Goal: Transaction & Acquisition: Download file/media

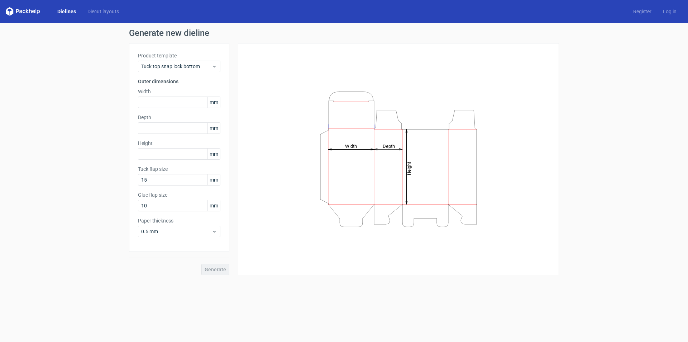
click at [70, 13] on link "Dielines" at bounding box center [67, 11] width 30 height 7
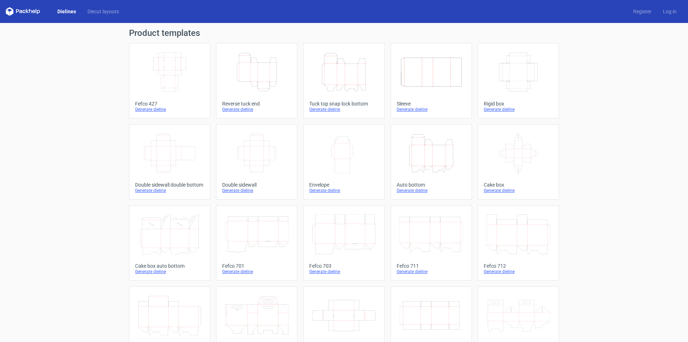
click at [257, 77] on icon "Height Depth Width" at bounding box center [256, 72] width 63 height 40
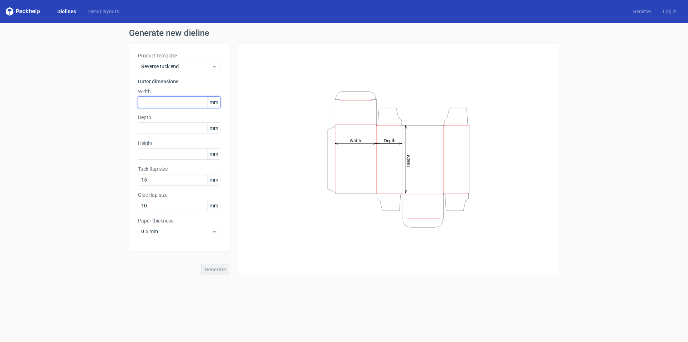
click at [172, 103] on input "text" at bounding box center [179, 101] width 82 height 11
type input "100"
click at [176, 126] on input "text" at bounding box center [179, 127] width 82 height 11
type input "56"
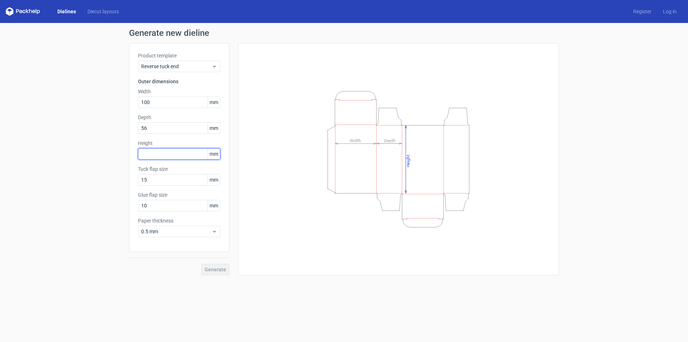
click at [175, 149] on input "text" at bounding box center [179, 153] width 82 height 11
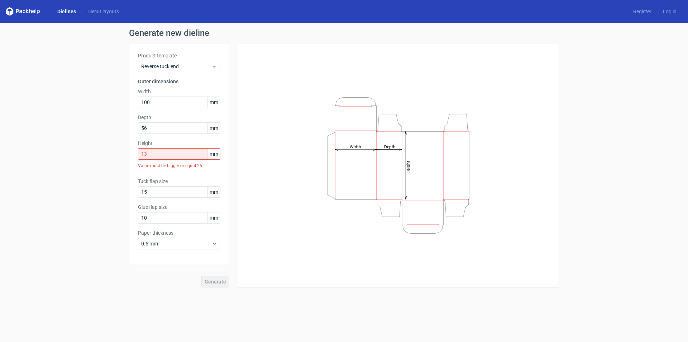
click at [222, 263] on div "Product template Reverse tuck end Outer dimensions Width 100 mm Depth 56 mm Hei…" at bounding box center [179, 165] width 100 height 244
drag, startPoint x: 175, startPoint y: 155, endPoint x: 119, endPoint y: 166, distance: 57.1
click at [119, 166] on div "Generate new dieline Product template Reverse tuck end Outer dimensions Width 1…" at bounding box center [344, 158] width 688 height 270
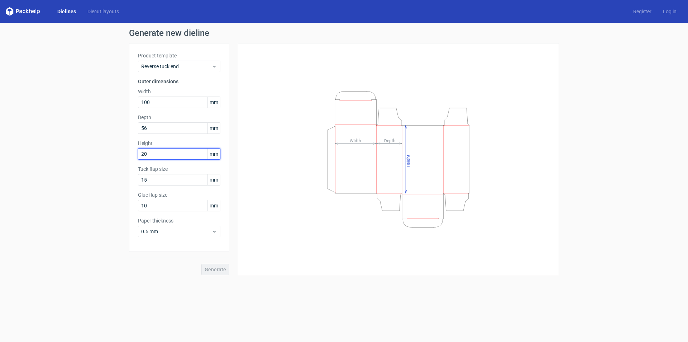
drag, startPoint x: 184, startPoint y: 152, endPoint x: 136, endPoint y: 160, distance: 48.3
click at [136, 160] on div "Product template Reverse tuck end Outer dimensions Width 100 mm Depth 56 mm Hei…" at bounding box center [179, 147] width 100 height 209
click at [201, 264] on button "Generate" at bounding box center [215, 269] width 28 height 11
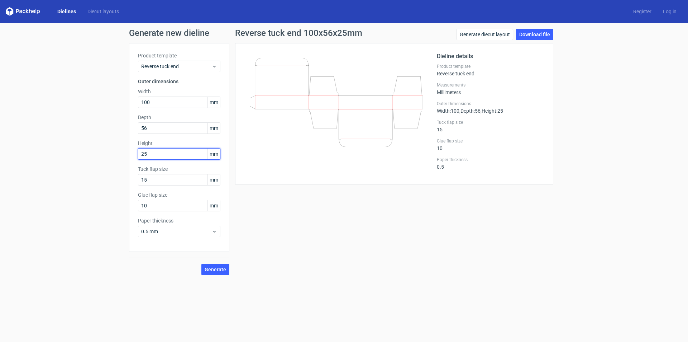
drag, startPoint x: 164, startPoint y: 157, endPoint x: 129, endPoint y: 159, distance: 34.5
click at [129, 159] on div "Product template Reverse tuck end Outer dimensions Width 100 mm Depth 56 mm Hei…" at bounding box center [179, 147] width 100 height 209
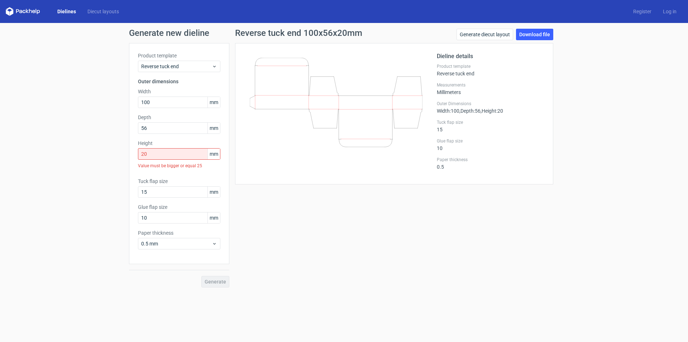
click at [198, 273] on div "Generate" at bounding box center [179, 275] width 100 height 23
drag, startPoint x: 162, startPoint y: 155, endPoint x: 110, endPoint y: 159, distance: 51.4
click at [110, 159] on div "Generate new dieline Product template Reverse tuck end Outer dimensions Width 1…" at bounding box center [344, 158] width 688 height 270
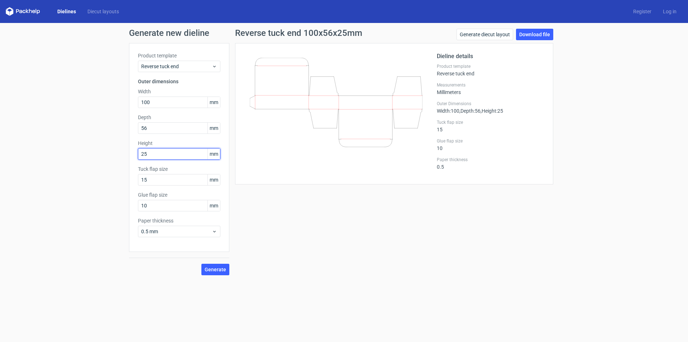
click at [201, 264] on button "Generate" at bounding box center [215, 269] width 28 height 11
drag, startPoint x: 169, startPoint y: 152, endPoint x: 116, endPoint y: 164, distance: 54.8
click at [116, 164] on div "Generate new dieline Product template Reverse tuck end Outer dimensions Width 1…" at bounding box center [344, 152] width 688 height 258
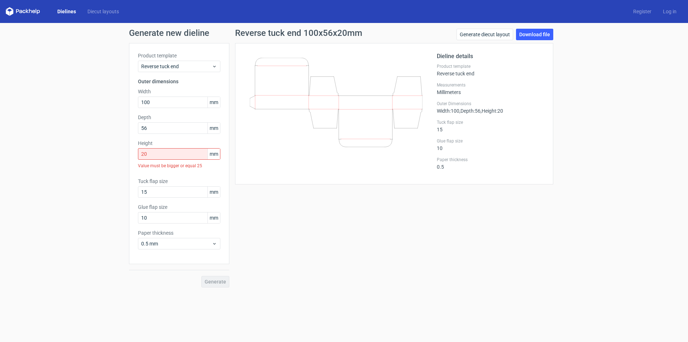
click at [204, 267] on div "Generate" at bounding box center [179, 275] width 100 height 23
click at [177, 156] on input "20" at bounding box center [179, 153] width 82 height 11
drag, startPoint x: 177, startPoint y: 156, endPoint x: 123, endPoint y: 165, distance: 55.5
click at [123, 165] on div "Generate new dieline Product template Reverse tuck end Outer dimensions Width 1…" at bounding box center [344, 158] width 688 height 270
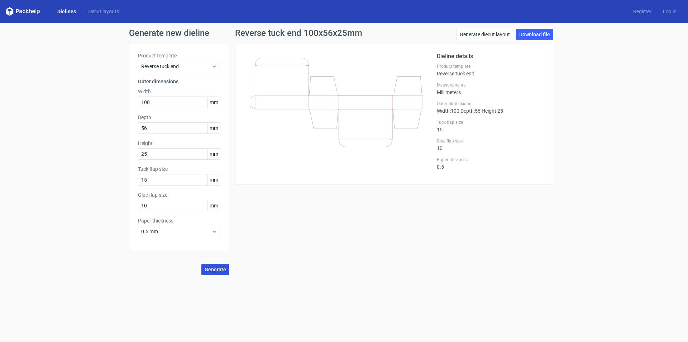
click at [217, 273] on button "Generate" at bounding box center [215, 269] width 28 height 11
drag, startPoint x: 155, startPoint y: 156, endPoint x: 123, endPoint y: 161, distance: 32.6
click at [123, 161] on div "Generate new dieline Product template Reverse tuck end Outer dimensions Width 1…" at bounding box center [344, 152] width 688 height 258
type input "100"
drag, startPoint x: 151, startPoint y: 128, endPoint x: 134, endPoint y: 128, distance: 16.5
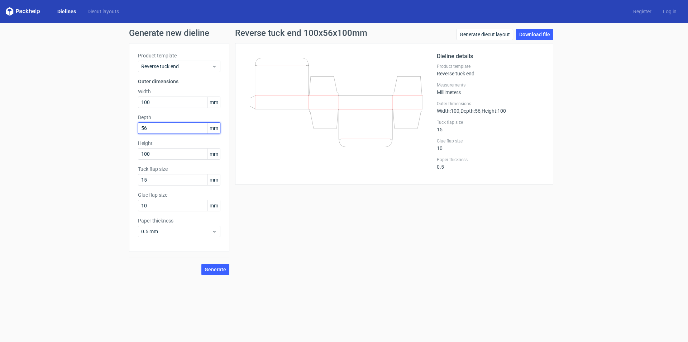
click at [134, 128] on div "Product template Reverse tuck end Outer dimensions Width 100 mm Depth 56 mm Hei…" at bounding box center [179, 147] width 100 height 209
click at [174, 100] on input "100" at bounding box center [179, 101] width 82 height 11
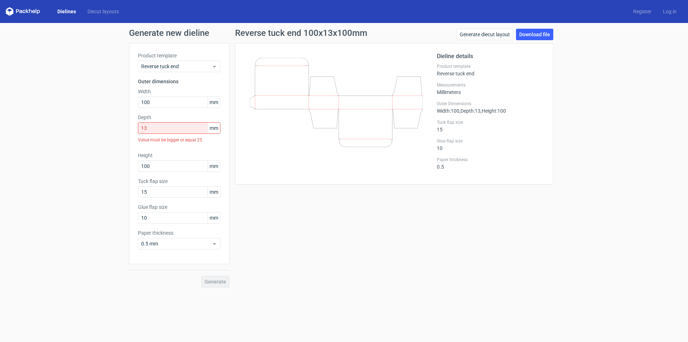
drag, startPoint x: 165, startPoint y: 119, endPoint x: 142, endPoint y: 126, distance: 23.4
click at [142, 126] on div "Depth 13 mm Value must be bigger or equal 25" at bounding box center [179, 130] width 82 height 32
drag, startPoint x: 156, startPoint y: 126, endPoint x: 129, endPoint y: 134, distance: 27.9
click at [129, 134] on div "Product template Reverse tuck end Outer dimensions Width 100 mm Depth 13 mm Val…" at bounding box center [179, 153] width 100 height 221
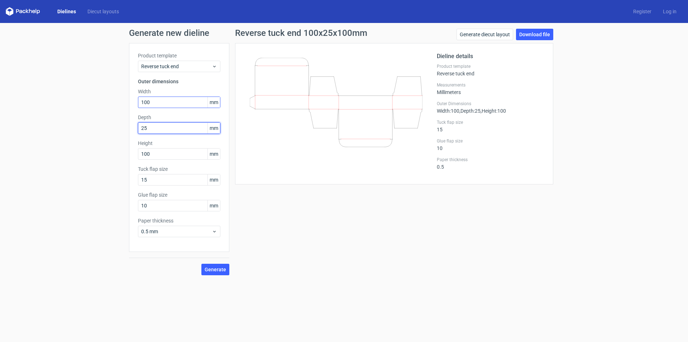
type input "25"
drag, startPoint x: 157, startPoint y: 103, endPoint x: 140, endPoint y: 105, distance: 17.0
click at [140, 105] on input "100" at bounding box center [179, 101] width 82 height 11
type input "56"
click at [224, 272] on span "Generate" at bounding box center [216, 269] width 22 height 5
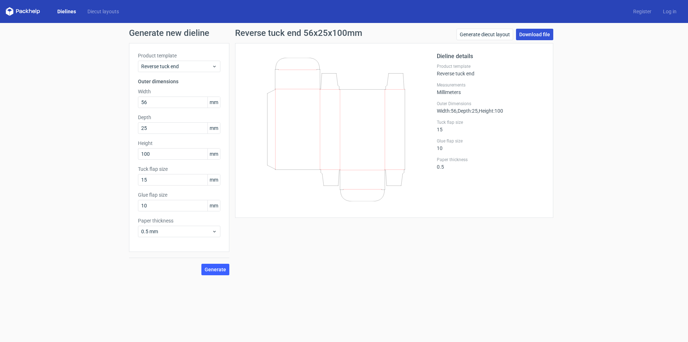
click at [543, 38] on link "Download file" at bounding box center [534, 34] width 37 height 11
